Goal: Navigation & Orientation: Find specific page/section

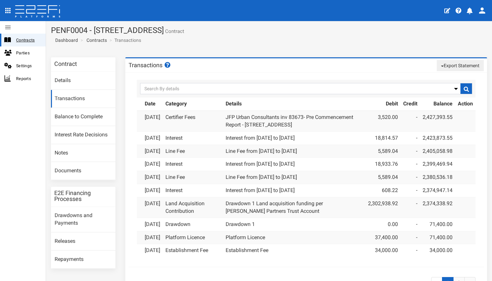
click at [31, 39] on span "Contracts" at bounding box center [28, 40] width 24 height 8
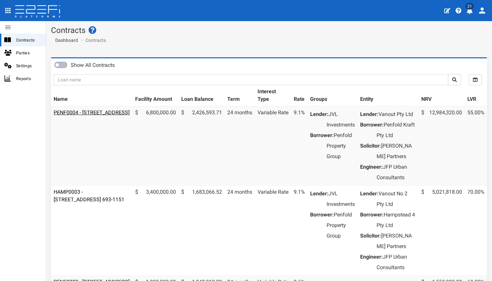
click at [117, 114] on link "PENF0004 - [STREET_ADDRESS]" at bounding box center [92, 112] width 76 height 6
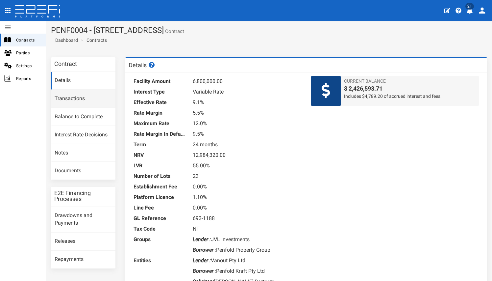
click at [68, 99] on link "Transactions" at bounding box center [83, 99] width 65 height 18
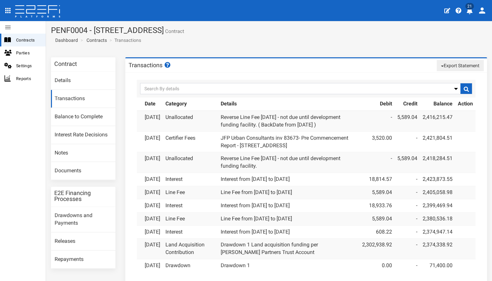
click at [61, 65] on h3 "Contract" at bounding box center [65, 64] width 23 height 6
click at [32, 41] on span "Contracts" at bounding box center [28, 40] width 24 height 8
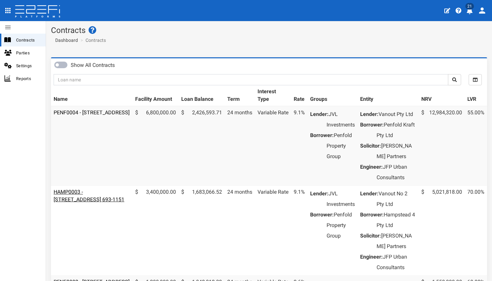
click at [88, 202] on link "HAMP0003 - 15 Aramis Place, Nudgee 4014 693-1151" at bounding box center [89, 196] width 71 height 14
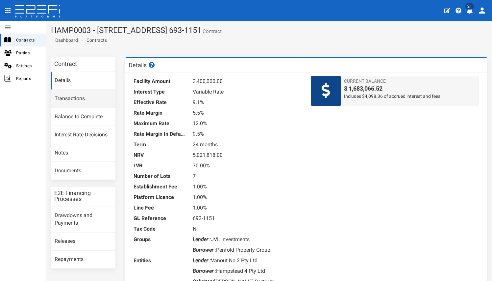
click at [65, 97] on link "Transactions" at bounding box center [83, 99] width 65 height 18
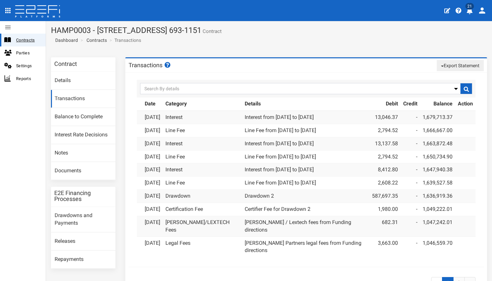
click at [35, 41] on span "Contracts" at bounding box center [28, 40] width 24 height 8
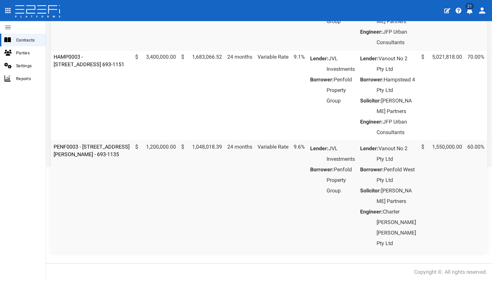
scroll to position [191, 0]
click at [96, 144] on link "PENF0003 - [STREET_ADDRESS][PERSON_NAME] - 693-1135" at bounding box center [92, 151] width 76 height 14
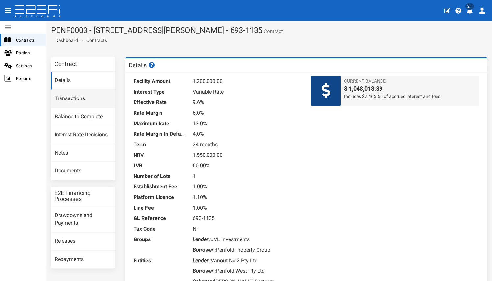
click at [70, 99] on link "Transactions" at bounding box center [83, 99] width 65 height 18
